Goal: Task Accomplishment & Management: Manage account settings

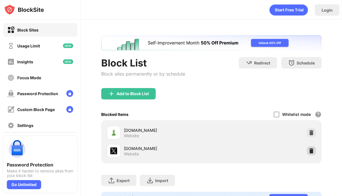
click at [312, 151] on img at bounding box center [312, 151] width 6 height 6
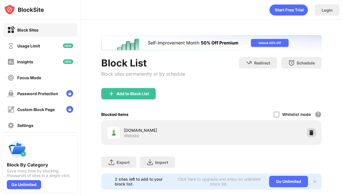
click at [313, 132] on img at bounding box center [312, 133] width 6 height 6
